Goal: Information Seeking & Learning: Learn about a topic

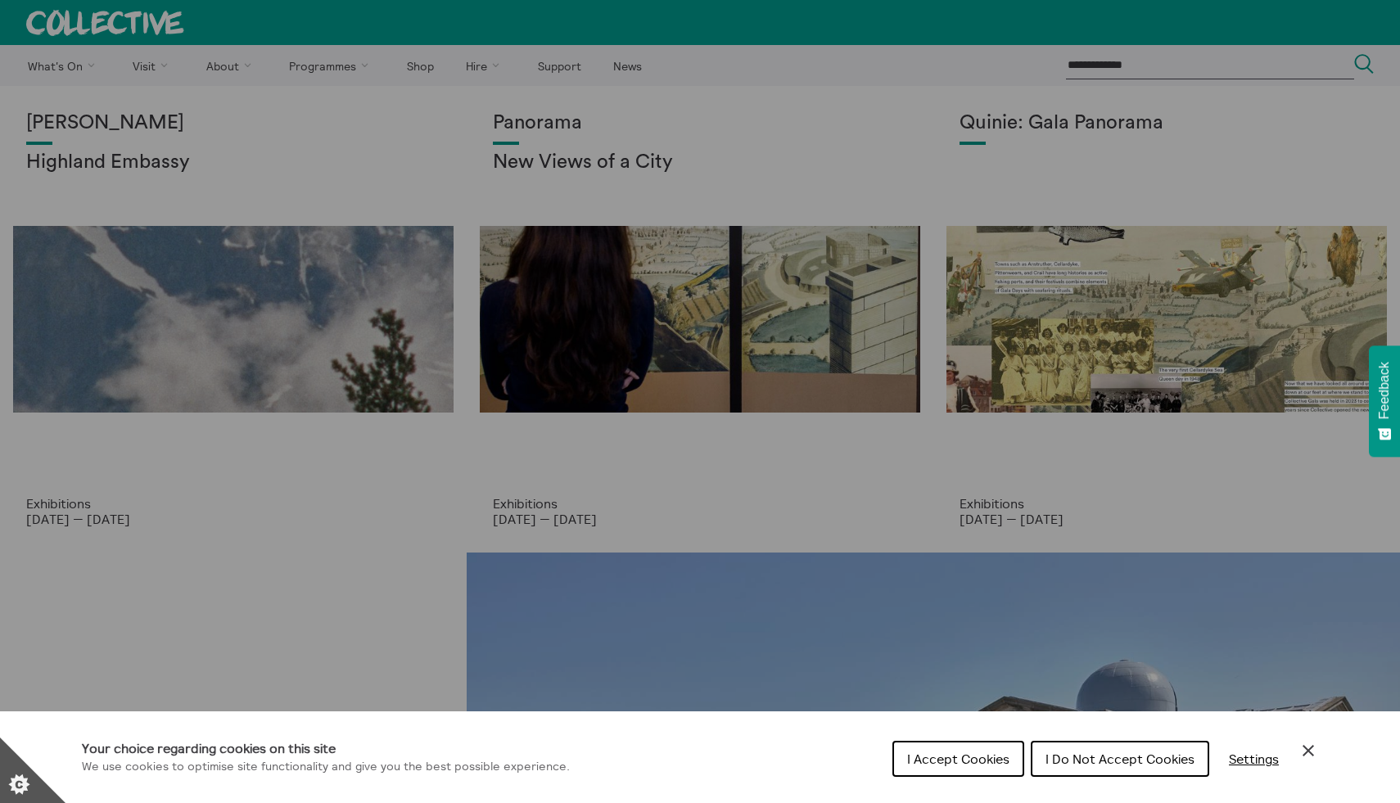
click at [948, 758] on span "I Accept Cookies" at bounding box center [958, 759] width 102 height 16
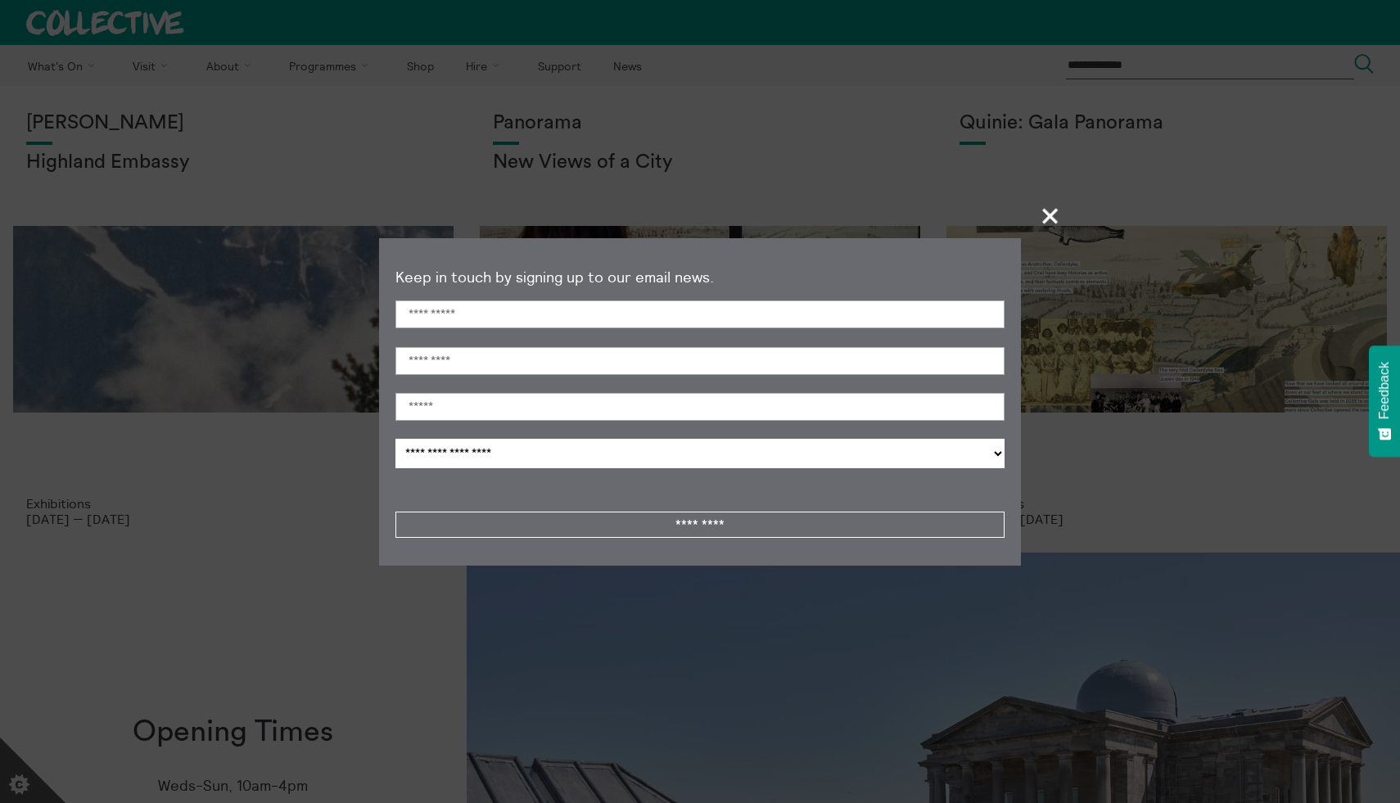
click at [1052, 226] on span "+" at bounding box center [1051, 216] width 48 height 48
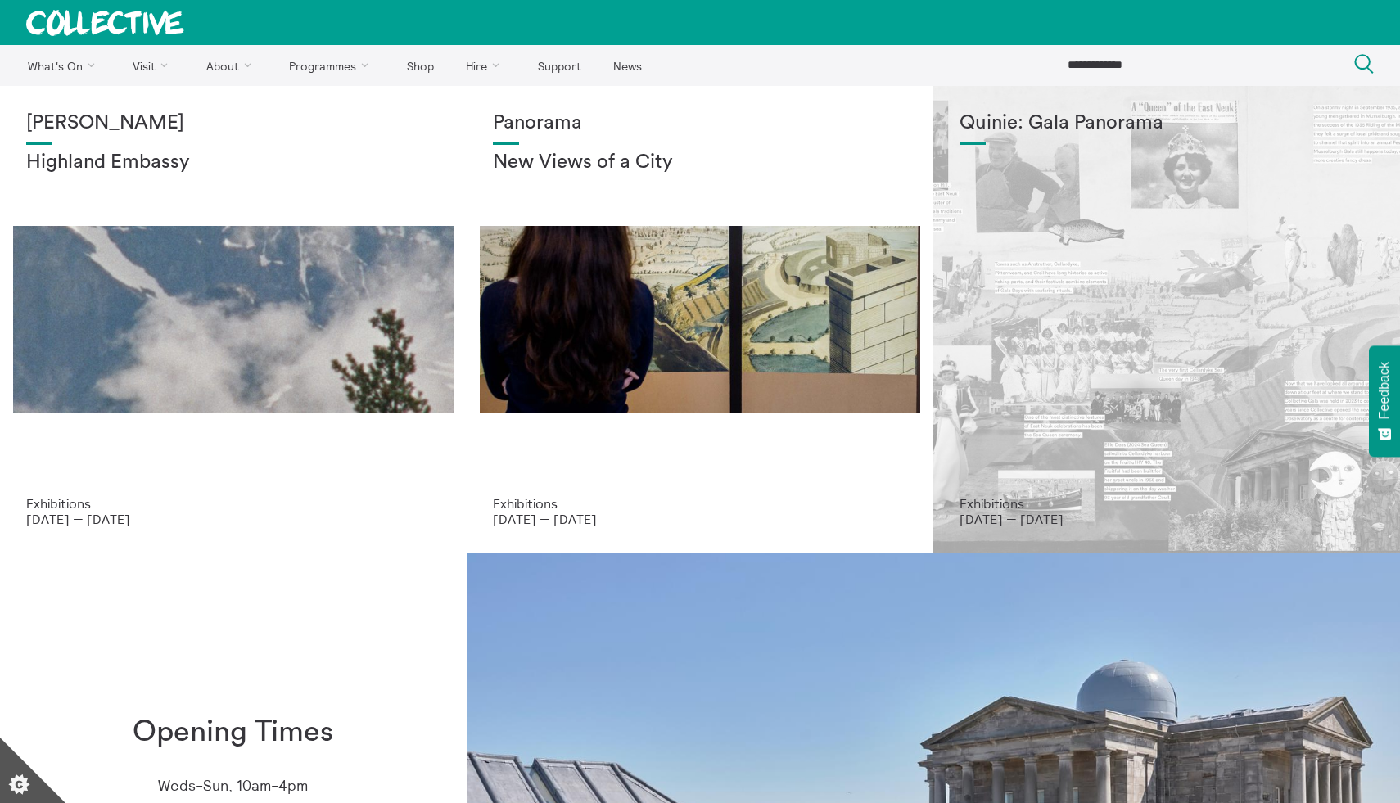
click at [1058, 302] on div "Quinie: Gala Panorama" at bounding box center [1167, 304] width 414 height 384
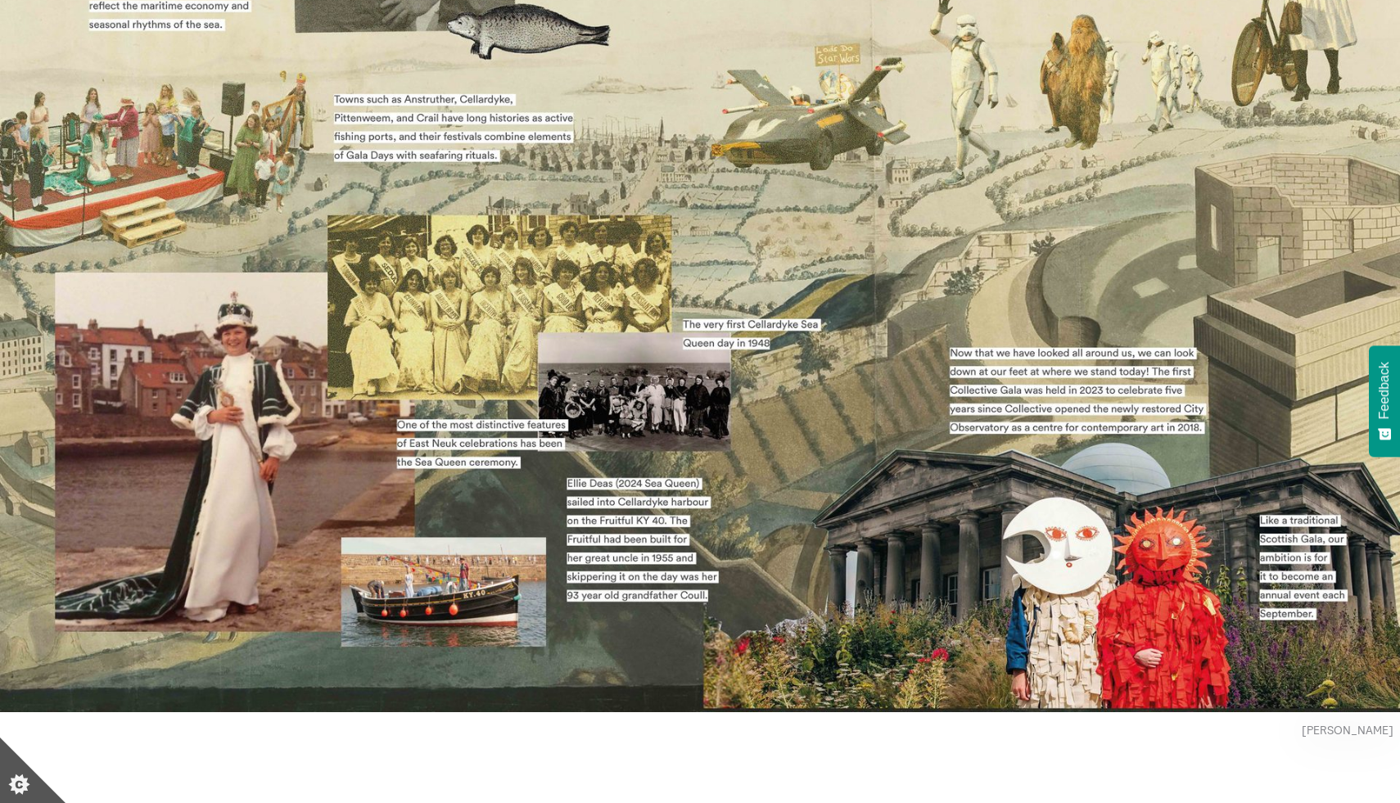
scroll to position [351, 0]
